Goal: Find specific page/section: Find specific page/section

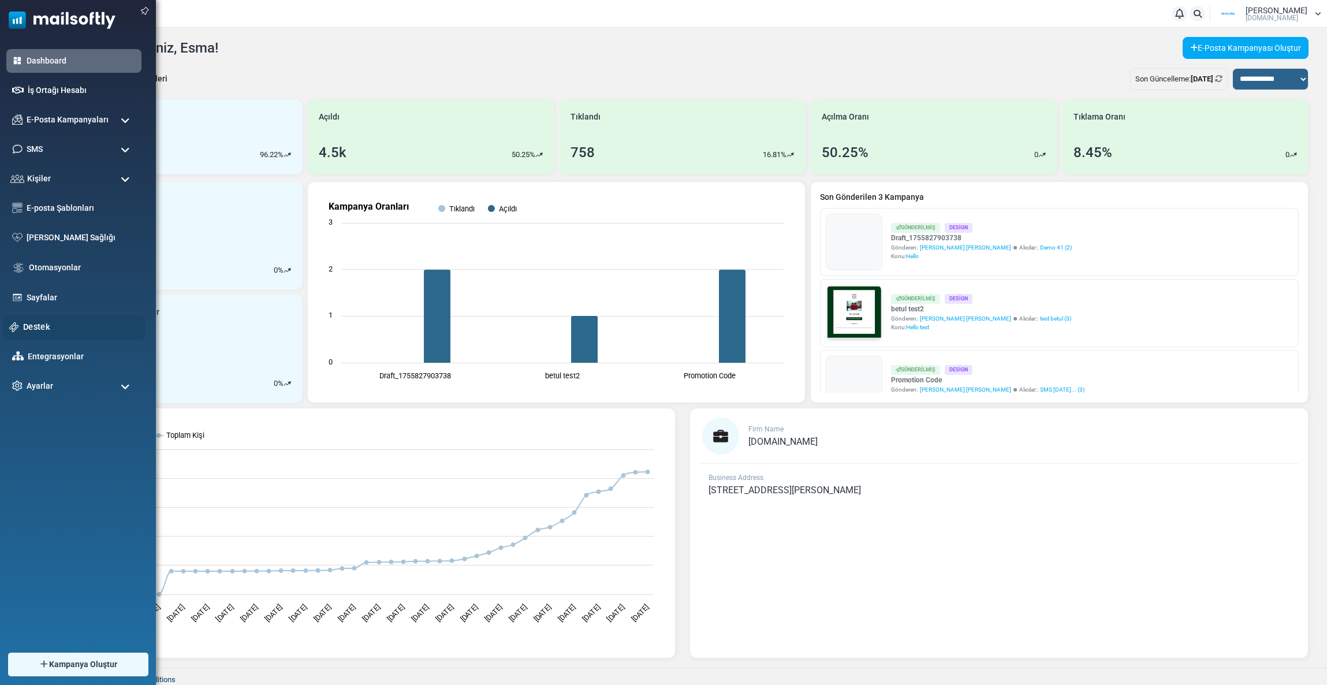
click at [47, 331] on link "Destek" at bounding box center [81, 327] width 116 height 13
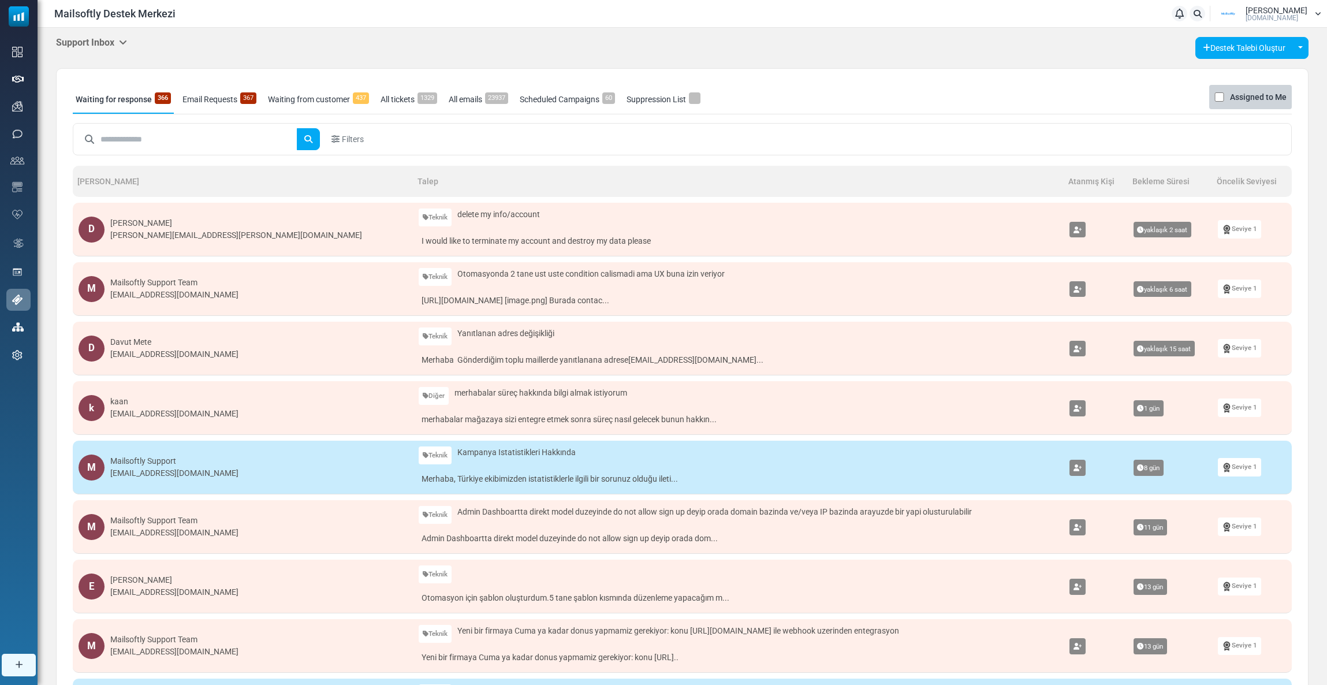
click at [99, 43] on h5 "Support Inbox" at bounding box center [91, 42] width 71 height 11
click at [161, 103] on link "Control Panel" at bounding box center [186, 108] width 98 height 21
